Goal: Transaction & Acquisition: Purchase product/service

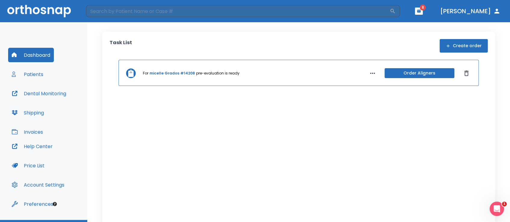
click at [473, 45] on button "Create order" at bounding box center [463, 46] width 48 height 14
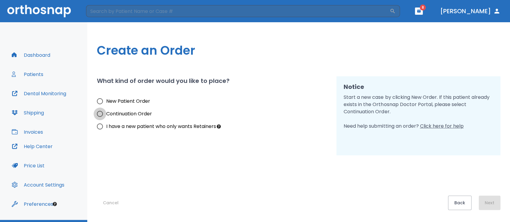
click at [102, 115] on input "Continuation Order" at bounding box center [100, 114] width 13 height 13
radio input "true"
click at [486, 200] on button "Next" at bounding box center [490, 203] width 22 height 14
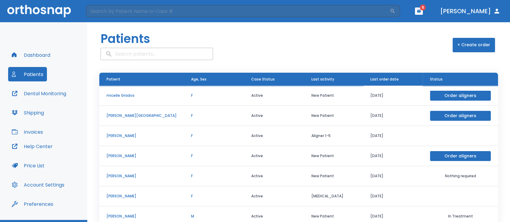
click at [127, 94] on p "micelle Grados" at bounding box center [141, 95] width 70 height 5
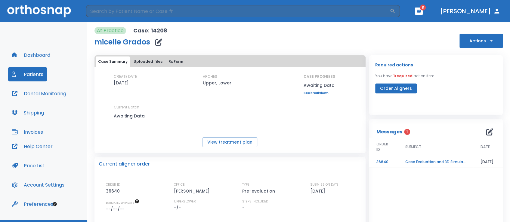
click at [410, 149] on span "SUBJECT" at bounding box center [413, 146] width 16 height 5
click at [488, 39] on icon "button" at bounding box center [491, 41] width 6 height 6
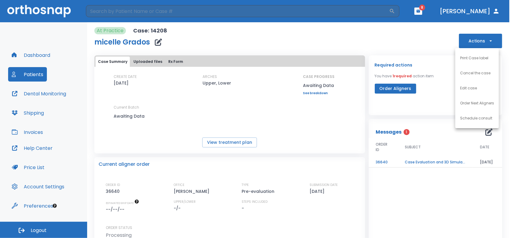
click at [418, 163] on div at bounding box center [256, 119] width 513 height 238
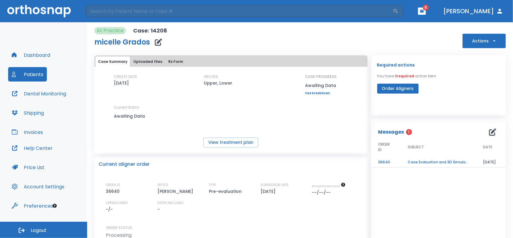
click at [416, 162] on td "Case Evaluation and 3D Simulation Ready" at bounding box center [438, 162] width 75 height 11
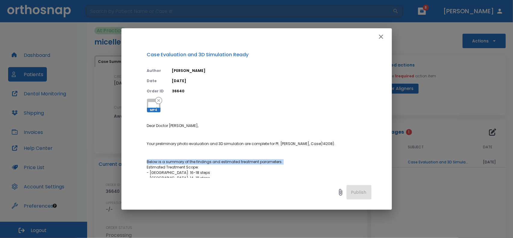
click at [416, 162] on div "Case Evaluation and 3D Simulation Ready Author Julia Korotkova Date 09/27/25 Or…" at bounding box center [256, 119] width 513 height 238
click at [381, 37] on icon "button" at bounding box center [381, 37] width 4 height 4
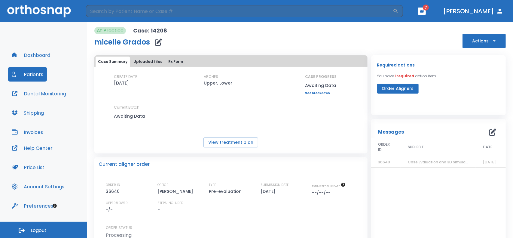
click at [494, 41] on button "Actions" at bounding box center [484, 41] width 43 height 14
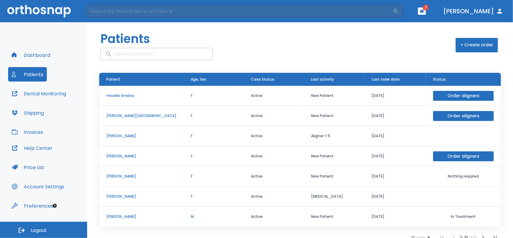
click at [109, 94] on p "micelle Grados" at bounding box center [141, 95] width 70 height 5
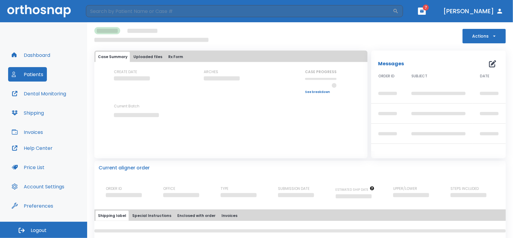
click at [109, 94] on div "CREATE DATE ARCHES CASE PROGRESS Upper progress (Est. Awaiting Data ) 0% Lower …" at bounding box center [230, 98] width 273 height 59
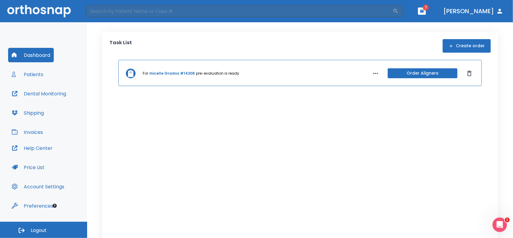
click at [470, 44] on button "Create order" at bounding box center [467, 46] width 48 height 14
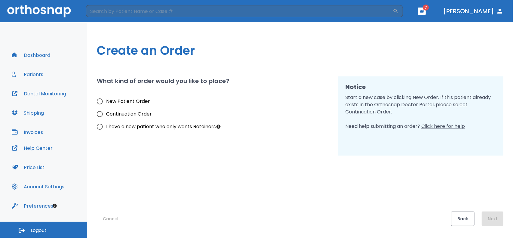
click at [101, 100] on input "New Patient Order" at bounding box center [100, 101] width 13 height 13
radio input "true"
click at [492, 215] on button "Next" at bounding box center [493, 218] width 22 height 14
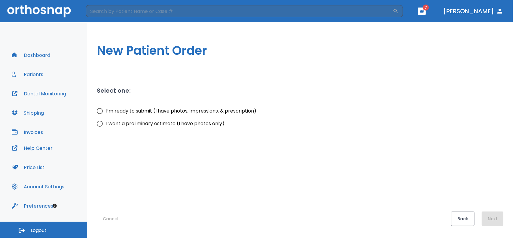
click at [100, 111] on input "I’m ready to submit (I have photos, impressions, & prescription)" at bounding box center [100, 111] width 13 height 13
radio input "true"
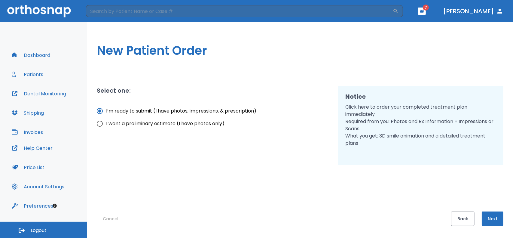
click at [491, 218] on button "Next" at bounding box center [493, 218] width 22 height 14
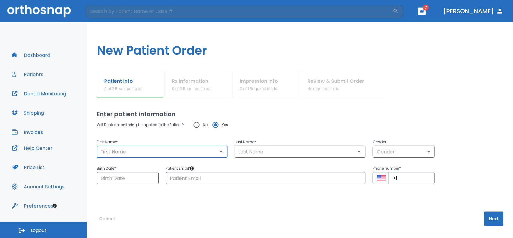
click at [140, 149] on input "text" at bounding box center [162, 151] width 127 height 8
type input "[PERSON_NAME]"
click at [269, 150] on input "text" at bounding box center [300, 151] width 127 height 8
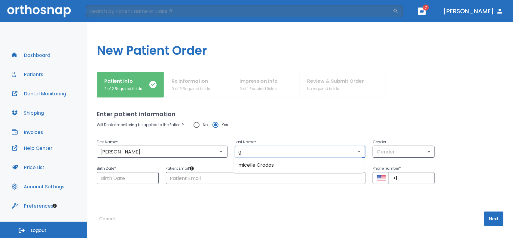
click at [268, 165] on li "micelle Grados" at bounding box center [299, 165] width 130 height 11
type input "Grados"
type input "micelle"
type input "0"
type input "[DATE]"
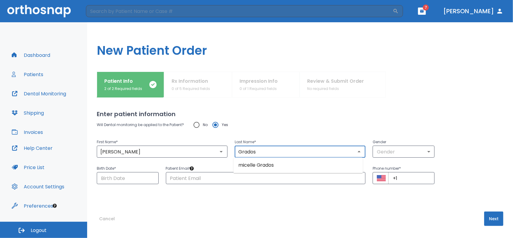
type input "[EMAIL_ADDRESS][DOMAIN_NAME]"
type input "[PHONE_NUMBER]"
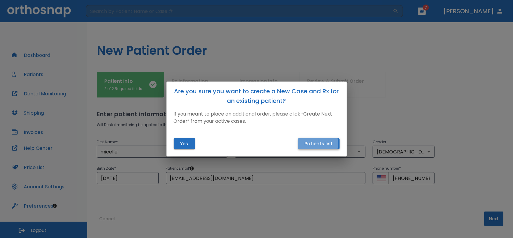
click at [309, 143] on button "Patients list" at bounding box center [319, 143] width 42 height 11
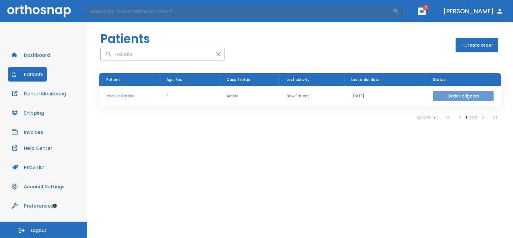
click at [474, 98] on button "Order aligners" at bounding box center [463, 96] width 61 height 10
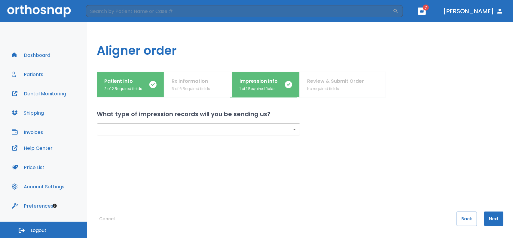
click at [294, 130] on body "​ 7 [PERSON_NAME] Dashboard Patients Dental Monitoring Shipping Invoices Help C…" at bounding box center [256, 119] width 513 height 238
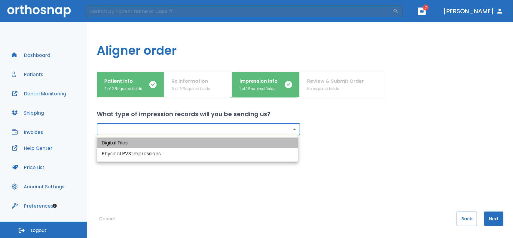
click at [116, 143] on li "Digital Files" at bounding box center [198, 142] width 202 height 11
type input "digital"
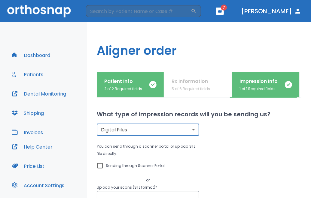
click at [189, 127] on body "​ 7 [PERSON_NAME] Dashboard Patients Dental Monitoring Shipping Invoices Help C…" at bounding box center [155, 99] width 311 height 198
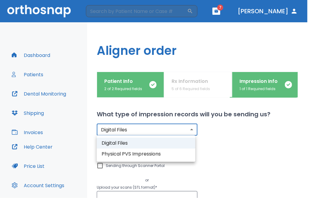
click at [274, 167] on div at bounding box center [155, 99] width 311 height 198
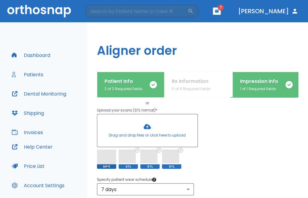
scroll to position [90, 0]
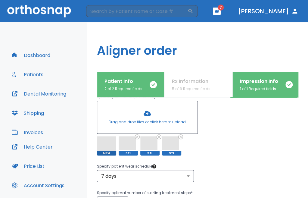
click at [105, 144] on span at bounding box center [106, 145] width 19 height 19
drag, startPoint x: 138, startPoint y: 142, endPoint x: 130, endPoint y: 143, distance: 8.2
click at [138, 143] on div "MP4 [GEOGRAPHIC_DATA]" at bounding box center [147, 145] width 101 height 19
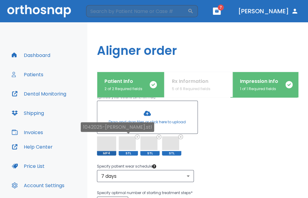
click at [128, 143] on span at bounding box center [126, 143] width 17 height 14
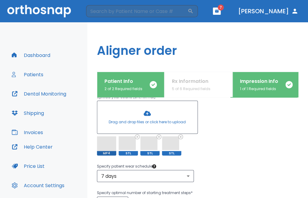
drag, startPoint x: 270, startPoint y: 137, endPoint x: 200, endPoint y: 133, distance: 70.2
click at [270, 137] on div "You can send through a scanner portal or upload STL file directly. Sending thro…" at bounding box center [197, 103] width 201 height 103
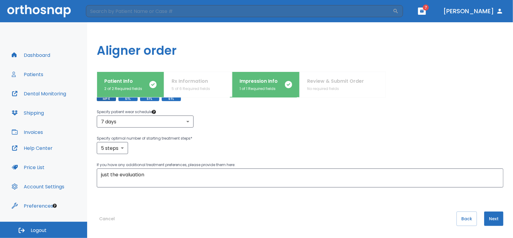
scroll to position [77, 0]
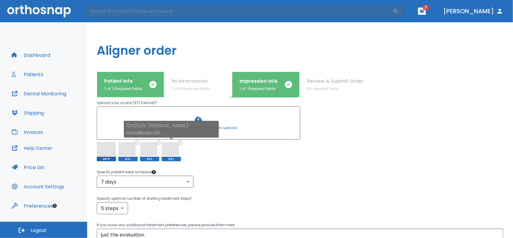
click at [181, 142] on icon at bounding box center [180, 142] width 5 height 5
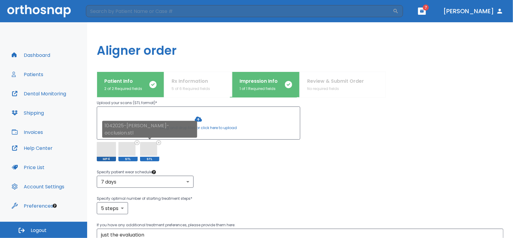
click at [158, 140] on div "1042025-[PERSON_NAME]-occlusion.stl" at bounding box center [149, 131] width 95 height 21
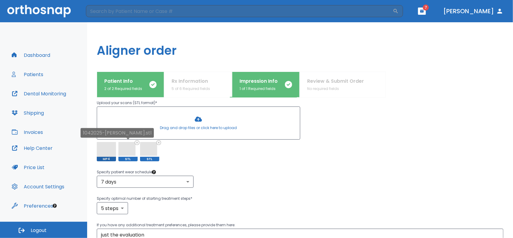
click at [139, 143] on icon at bounding box center [137, 142] width 4 height 4
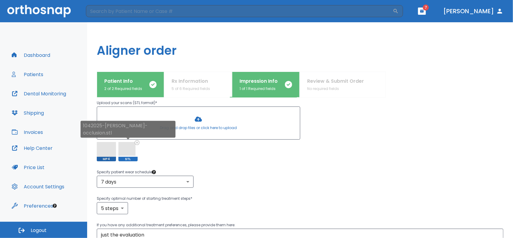
click at [137, 142] on icon at bounding box center [137, 142] width 5 height 5
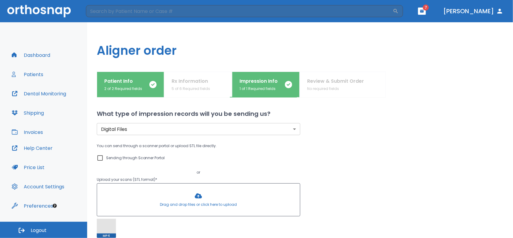
scroll to position [0, 0]
click at [294, 128] on body "​ 7 [PERSON_NAME] Dashboard Patients Dental Monitoring Shipping Invoices Help C…" at bounding box center [256, 119] width 513 height 238
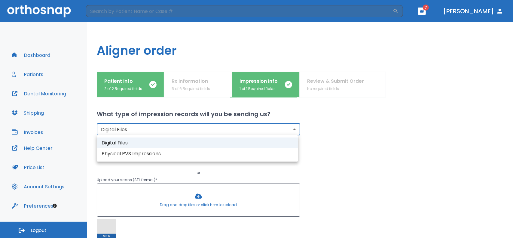
click at [125, 143] on li "Digital Files" at bounding box center [198, 142] width 202 height 11
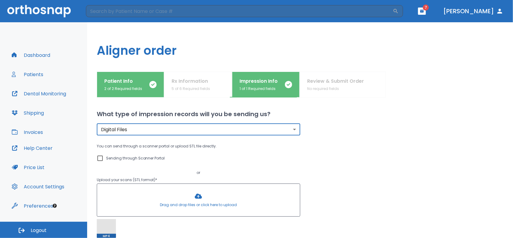
click at [100, 157] on input "Sending through Scanner Portal" at bounding box center [100, 158] width 7 height 7
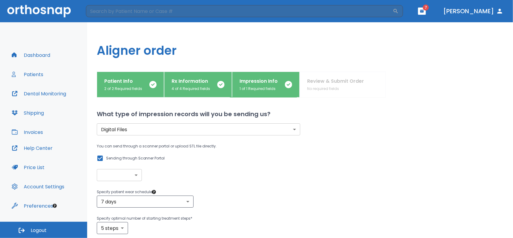
click at [100, 157] on input "Sending through Scanner Portal" at bounding box center [100, 158] width 7 height 7
checkbox input "false"
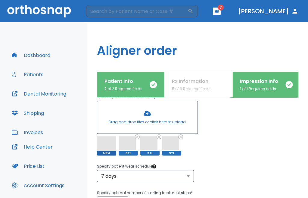
scroll to position [185, 0]
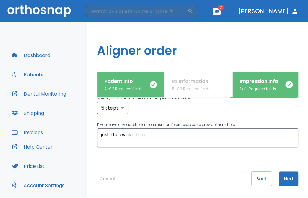
click at [283, 177] on button "Next" at bounding box center [288, 178] width 19 height 14
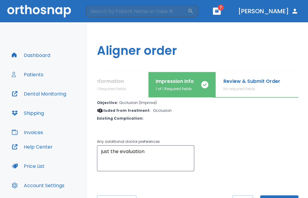
scroll to position [0, 0]
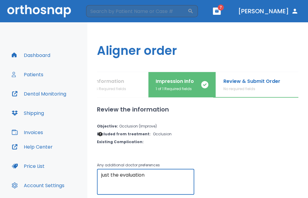
drag, startPoint x: 155, startPoint y: 177, endPoint x: 28, endPoint y: 169, distance: 127.2
click at [28, 169] on div "Dashboard Patients Dental Monitoring Shipping Invoices Help Center Price List A…" at bounding box center [154, 109] width 308 height 175
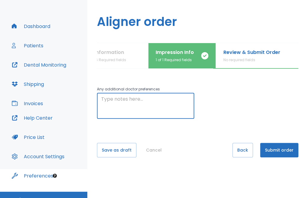
scroll to position [38, 0]
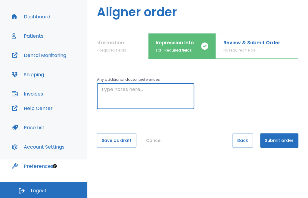
click at [112, 137] on button "Save as draft" at bounding box center [116, 140] width 39 height 14
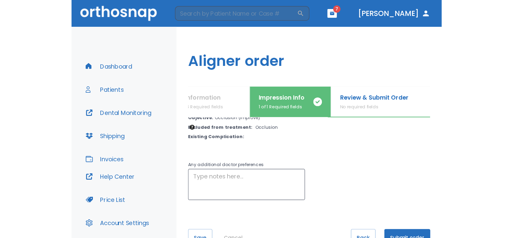
scroll to position [47, 0]
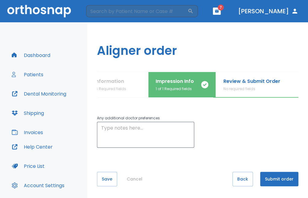
click at [268, 180] on button "Submit order" at bounding box center [279, 178] width 38 height 14
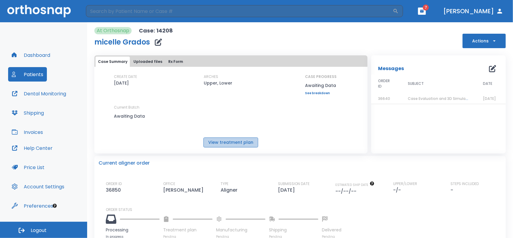
click at [236, 142] on button "View treatment plan" at bounding box center [231, 142] width 55 height 10
click at [148, 62] on button "Uploaded files" at bounding box center [148, 62] width 34 height 10
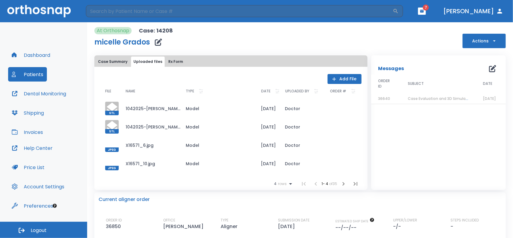
click at [170, 62] on button "Rx Form" at bounding box center [176, 62] width 20 height 10
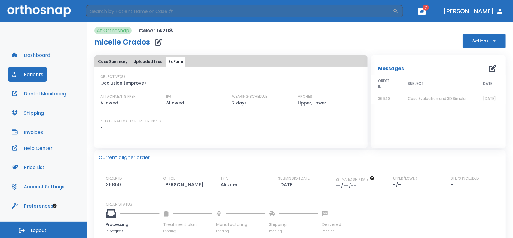
click at [109, 58] on button "Case Summary" at bounding box center [113, 62] width 34 height 10
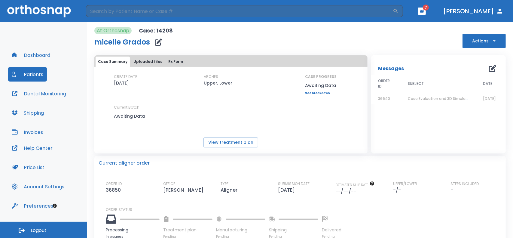
click at [149, 61] on button "Uploaded files" at bounding box center [148, 62] width 34 height 10
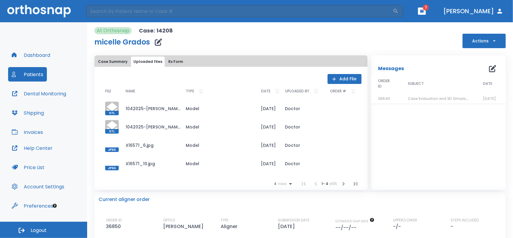
click at [112, 107] on icon at bounding box center [112, 108] width 11 height 11
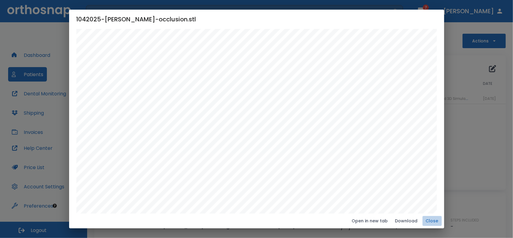
click at [434, 220] on button "Close" at bounding box center [432, 221] width 19 height 10
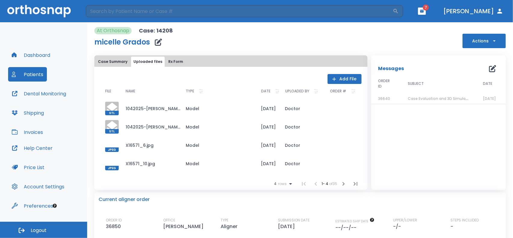
click at [115, 121] on icon at bounding box center [112, 127] width 14 height 14
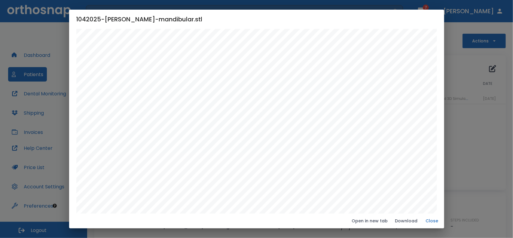
click at [439, 220] on button "Close" at bounding box center [432, 221] width 19 height 10
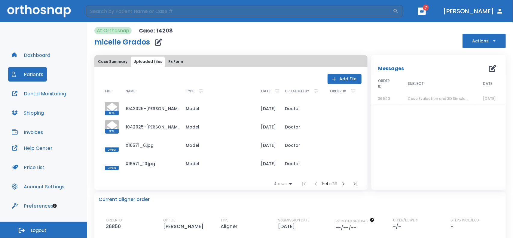
click at [112, 146] on div at bounding box center [112, 145] width 14 height 14
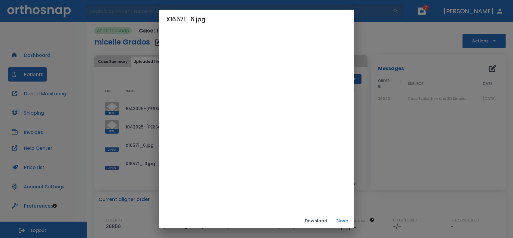
click at [352, 220] on button "Close" at bounding box center [342, 221] width 19 height 10
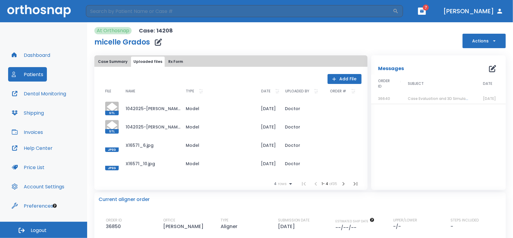
click at [111, 162] on div at bounding box center [112, 164] width 14 height 14
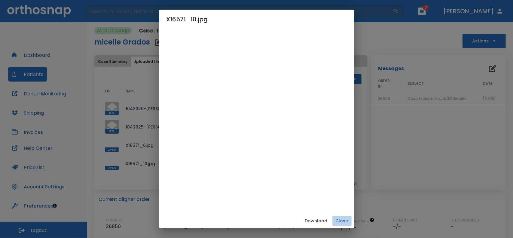
click at [352, 222] on button "Close" at bounding box center [342, 221] width 19 height 10
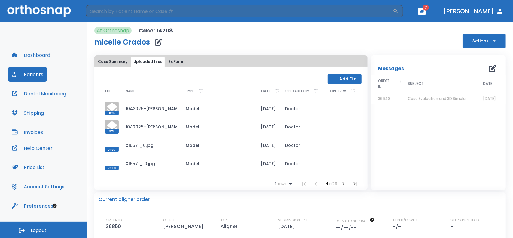
click at [109, 63] on button "Case Summary" at bounding box center [113, 62] width 34 height 10
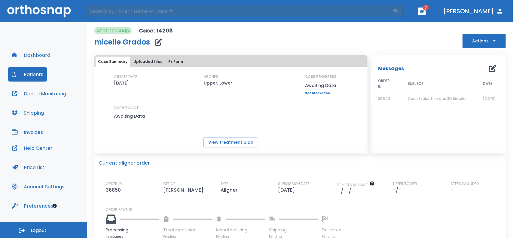
click at [108, 42] on h1 "micelle Grados" at bounding box center [122, 41] width 56 height 7
click at [158, 41] on icon "button" at bounding box center [158, 41] width 7 height 7
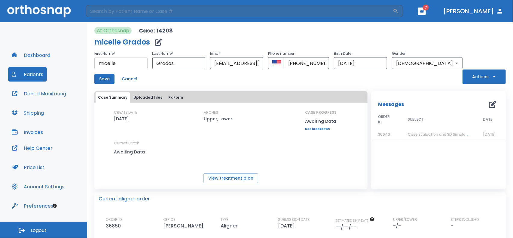
click at [108, 63] on input "micelle" at bounding box center [120, 63] width 53 height 12
click at [102, 63] on input "[PERSON_NAME]" at bounding box center [120, 63] width 53 height 12
type input "[PERSON_NAME]"
click at [103, 79] on button "Save" at bounding box center [104, 79] width 20 height 10
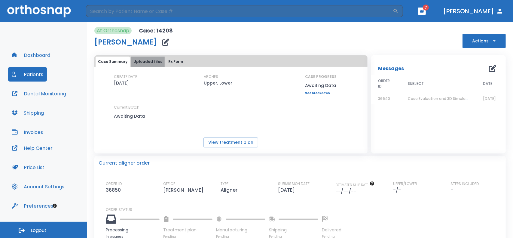
click at [150, 61] on button "Uploaded files" at bounding box center [148, 62] width 34 height 10
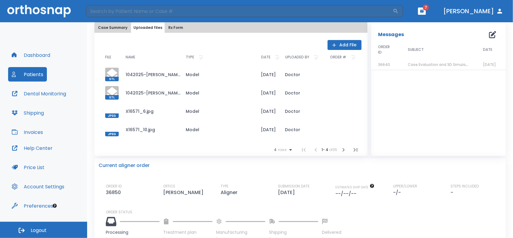
scroll to position [30, 0]
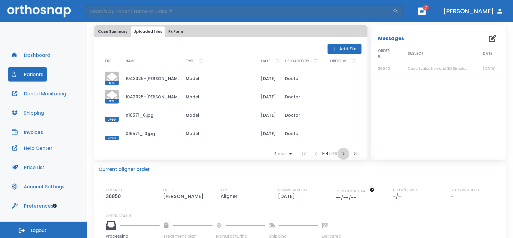
click at [340, 153] on icon "button" at bounding box center [343, 153] width 7 height 7
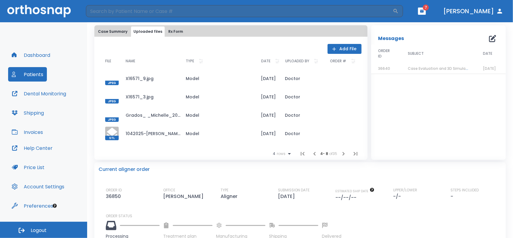
click at [111, 131] on icon at bounding box center [112, 133] width 11 height 11
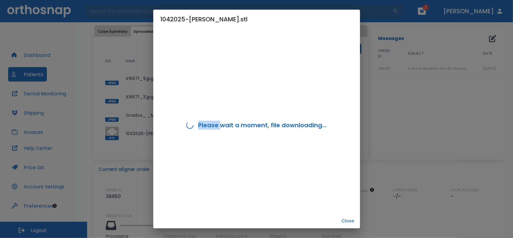
click at [111, 131] on div "1042025-[PERSON_NAME].stl Please wait a moment, file downloading... Close" at bounding box center [256, 119] width 513 height 238
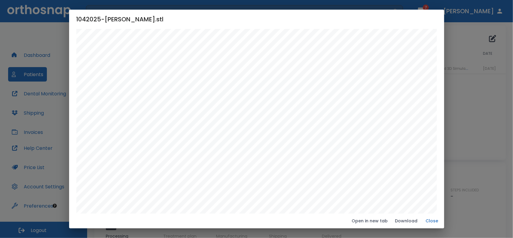
click at [435, 220] on button "Close" at bounding box center [432, 221] width 19 height 10
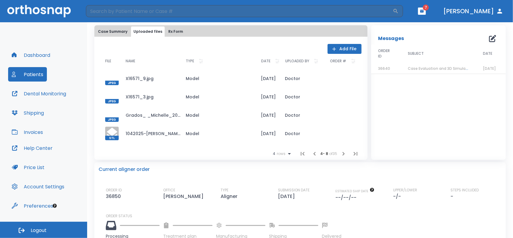
click at [343, 152] on icon "button" at bounding box center [344, 154] width 2 height 4
click at [341, 153] on icon "button" at bounding box center [343, 153] width 7 height 7
click at [342, 155] on icon "button" at bounding box center [343, 153] width 7 height 7
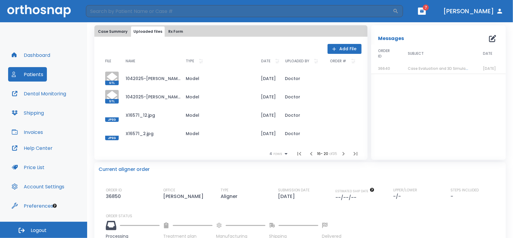
click at [342, 155] on icon "button" at bounding box center [343, 153] width 7 height 7
click at [344, 154] on icon "button" at bounding box center [343, 153] width 7 height 7
click at [342, 152] on icon "button" at bounding box center [343, 153] width 7 height 7
click at [342, 150] on icon "button" at bounding box center [343, 153] width 7 height 7
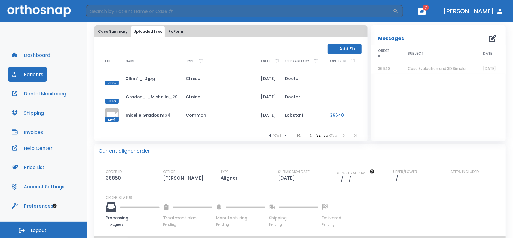
click at [340, 135] on li at bounding box center [344, 135] width 12 height 12
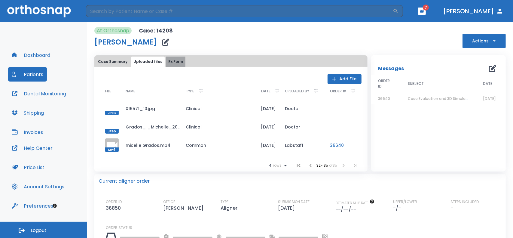
click at [173, 61] on button "Rx Form" at bounding box center [176, 62] width 20 height 10
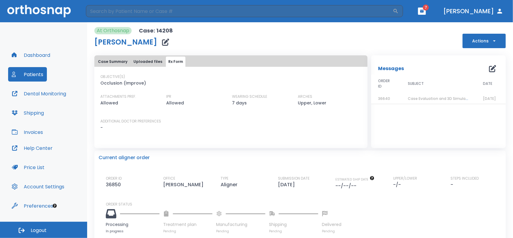
drag, startPoint x: 303, startPoint y: 38, endPoint x: 323, endPoint y: 41, distance: 20.1
click at [309, 39] on div "At Orthosnap Case: 14208 [PERSON_NAME] Actions" at bounding box center [300, 37] width 412 height 21
click at [366, 38] on div "At Orthosnap Case: 14208 [PERSON_NAME] Actions" at bounding box center [300, 37] width 412 height 21
drag, startPoint x: 242, startPoint y: 47, endPoint x: 254, endPoint y: 51, distance: 12.4
click at [242, 47] on div "At Orthosnap Case: 14208 [PERSON_NAME] Actions" at bounding box center [300, 37] width 412 height 21
